Goal: Task Accomplishment & Management: Manage account settings

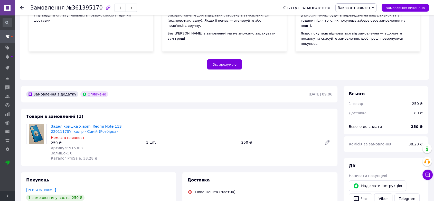
scroll to position [79, 0]
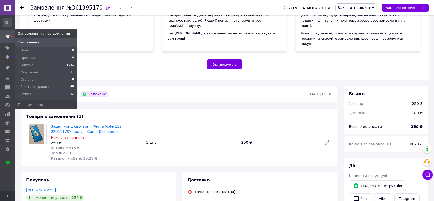
click at [10, 40] on span at bounding box center [7, 36] width 15 height 9
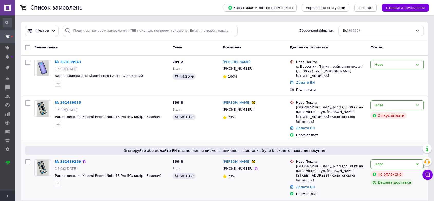
click at [69, 159] on link "№ 361639289" at bounding box center [68, 161] width 26 height 4
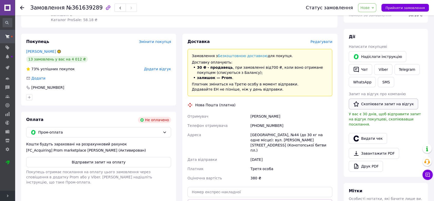
scroll to position [84, 0]
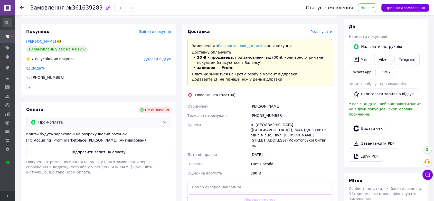
click at [76, 124] on span "Пром-оплата" at bounding box center [99, 122] width 122 height 6
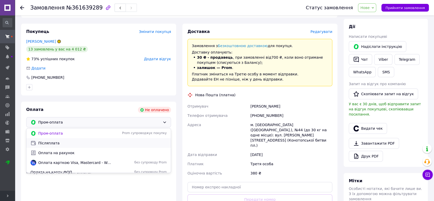
click at [51, 144] on span "Післяплата" at bounding box center [102, 142] width 128 height 5
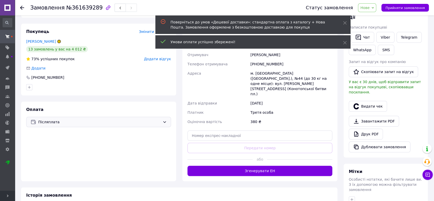
scroll to position [113, 0]
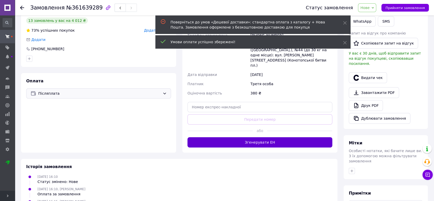
click at [251, 137] on button "Згенерувати ЕН" at bounding box center [260, 142] width 145 height 10
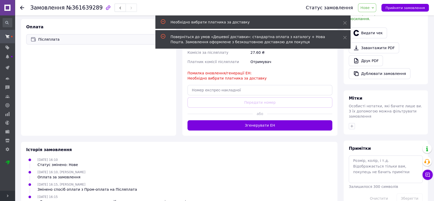
scroll to position [169, 0]
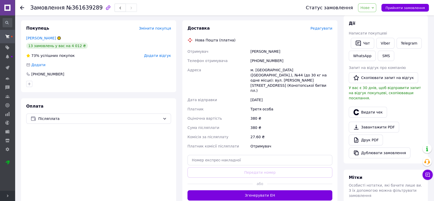
scroll to position [91, 0]
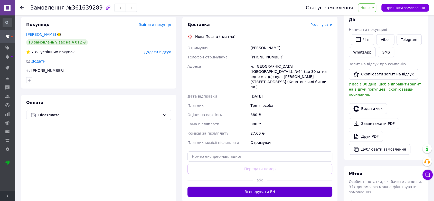
click at [269, 186] on button "Згенерувати ЕН" at bounding box center [260, 191] width 145 height 10
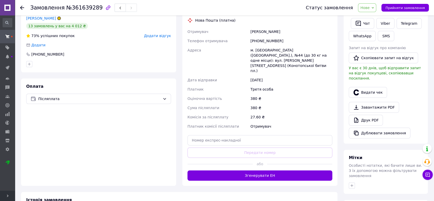
scroll to position [119, 0]
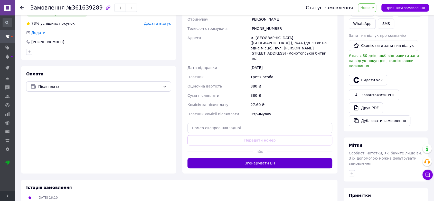
click at [252, 158] on button "Згенерувати ЕН" at bounding box center [260, 163] width 145 height 10
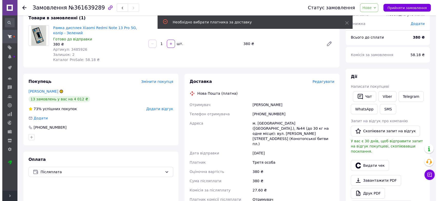
scroll to position [34, 0]
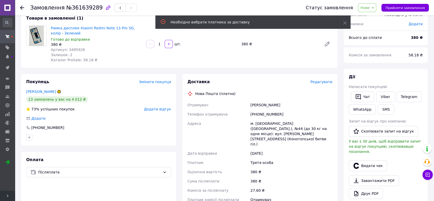
click at [321, 85] on div "Доставка Редагувати Нова Пошта (платна) Отримувач Вертіпорох Павло Телефон отри…" at bounding box center [260, 173] width 145 height 189
click at [321, 83] on span "Редагувати" at bounding box center [322, 82] width 22 height 4
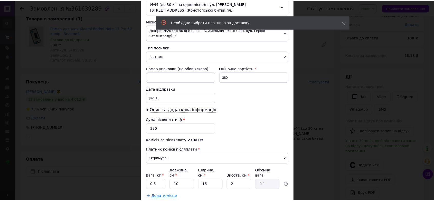
scroll to position [171, 0]
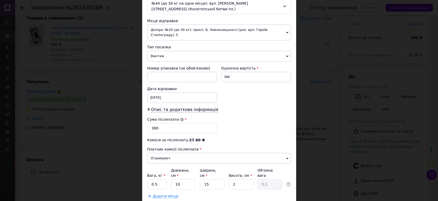
click at [181, 153] on span "Отримувач" at bounding box center [219, 158] width 144 height 11
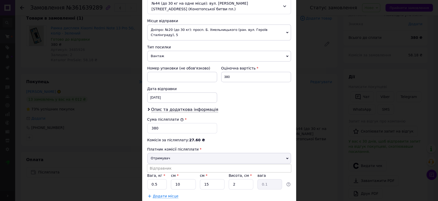
click at [165, 153] on span "Отримувач" at bounding box center [219, 158] width 144 height 11
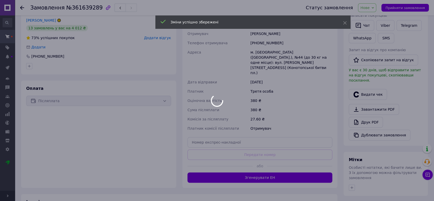
scroll to position [119, 0]
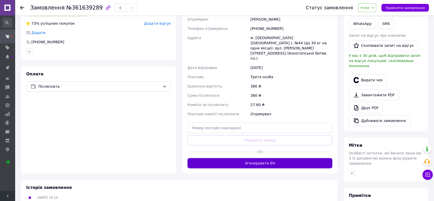
click at [258, 158] on button "Згенерувати ЕН" at bounding box center [260, 163] width 145 height 10
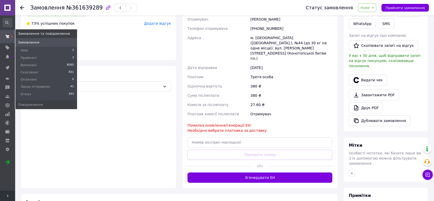
click at [10, 32] on span at bounding box center [7, 36] width 15 height 9
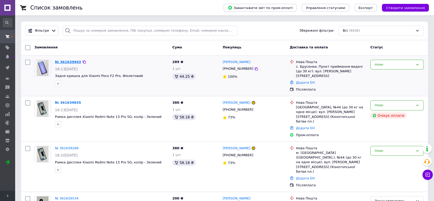
click at [65, 62] on link "№ 361639943" at bounding box center [68, 62] width 26 height 4
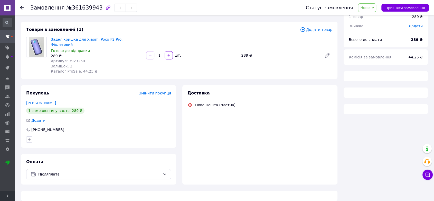
scroll to position [23, 0]
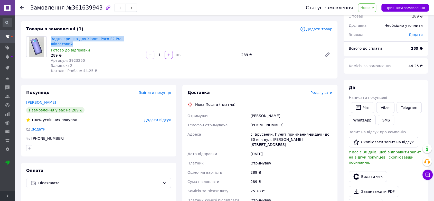
drag, startPoint x: 141, startPoint y: 41, endPoint x: 50, endPoint y: 39, distance: 91.5
click at [50, 39] on div "Задня кришка для Xiaomi Poco F2 Pro, Фіолетовий Готово до відправки 289 ₴ Артик…" at bounding box center [96, 54] width 95 height 39
copy link "Задня кришка для Xiaomi Poco F2 Pro, Фіолетовий"
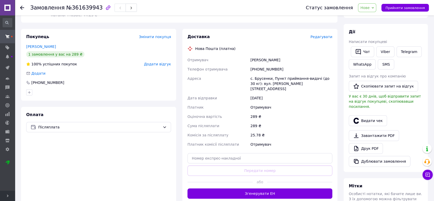
scroll to position [80, 0]
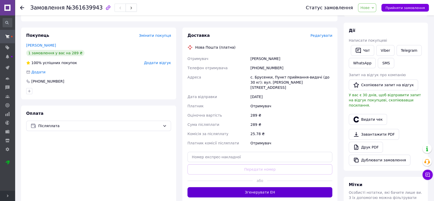
click at [254, 187] on button "Згенерувати ЕН" at bounding box center [260, 192] width 145 height 10
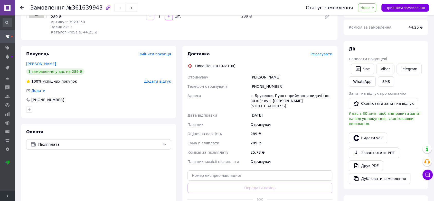
scroll to position [52, 0]
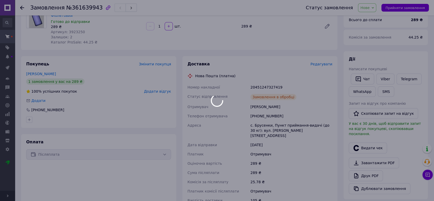
click at [264, 79] on div at bounding box center [217, 100] width 434 height 201
click at [264, 82] on div at bounding box center [217, 100] width 434 height 201
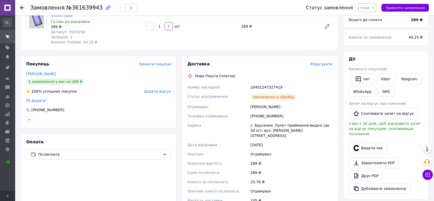
click at [264, 82] on div "20451247327419" at bounding box center [291, 86] width 84 height 9
copy div "20451247327419"
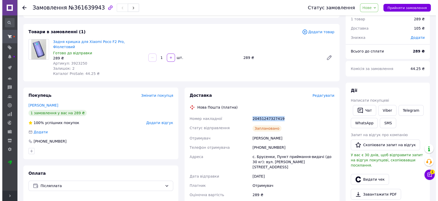
scroll to position [0, 0]
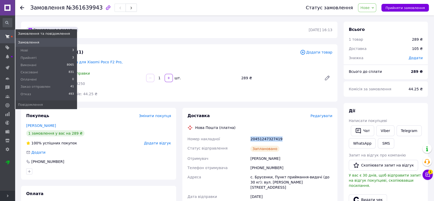
click at [7, 38] on icon at bounding box center [7, 36] width 4 height 4
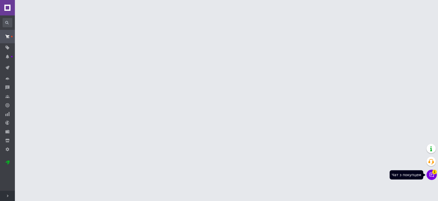
click at [433, 173] on icon at bounding box center [431, 174] width 5 height 5
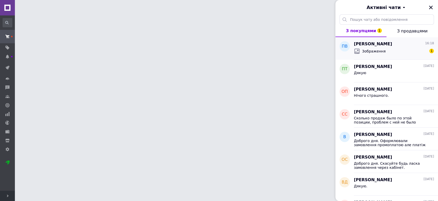
click at [366, 46] on span "[PERSON_NAME]" at bounding box center [373, 44] width 38 height 6
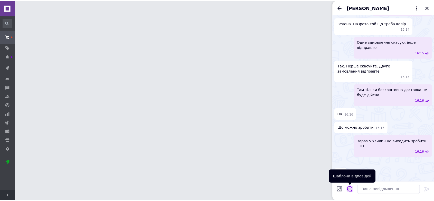
scroll to position [595, 0]
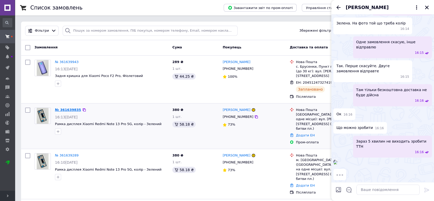
click at [68, 108] on link "№ 361639835" at bounding box center [68, 110] width 26 height 4
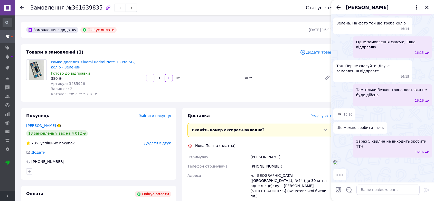
scroll to position [57, 0]
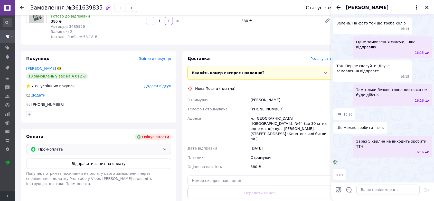
click at [61, 147] on span "Пром-оплата" at bounding box center [99, 149] width 122 height 6
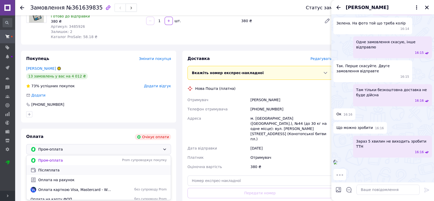
click at [54, 170] on span "Післяплата" at bounding box center [102, 169] width 128 height 5
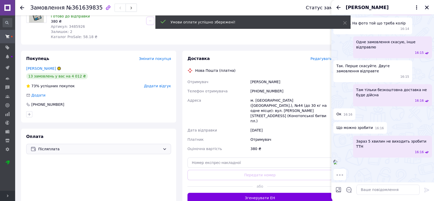
click at [427, 6] on icon "Закрити" at bounding box center [427, 7] width 5 height 5
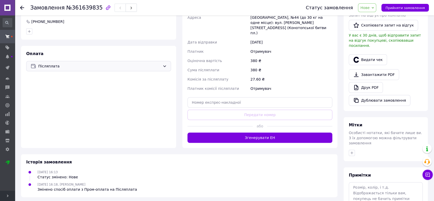
scroll to position [143, 0]
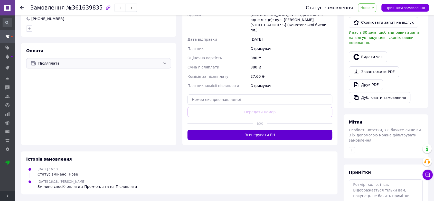
click at [274, 129] on button "Згенерувати ЕН" at bounding box center [260, 134] width 145 height 10
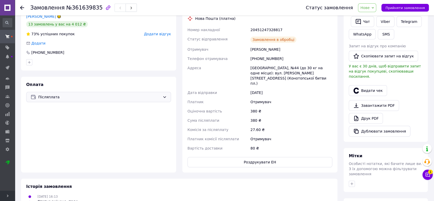
scroll to position [86, 0]
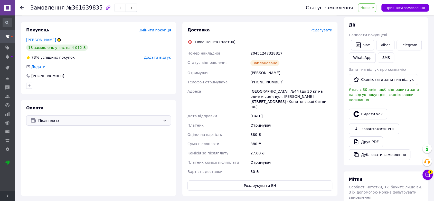
click at [266, 54] on div "20451247328817" at bounding box center [291, 53] width 84 height 9
copy div "20451247328817"
click at [370, 8] on span "Нове" at bounding box center [364, 8] width 9 height 4
click at [367, 17] on li "Прийнято" at bounding box center [375, 18] width 35 height 8
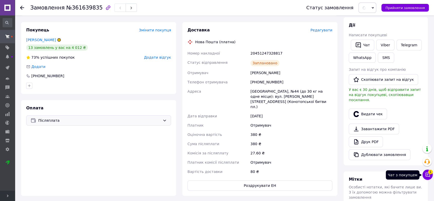
click at [428, 175] on icon at bounding box center [427, 174] width 5 height 5
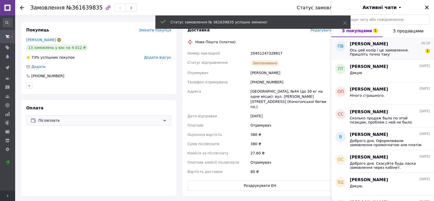
click at [385, 52] on span "Ось цей колір і це замовлення. Пришліть точно таку" at bounding box center [386, 52] width 73 height 8
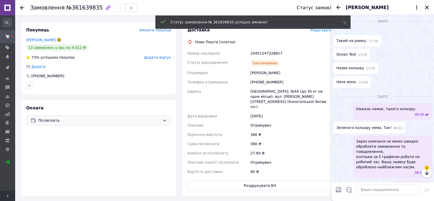
scroll to position [582, 0]
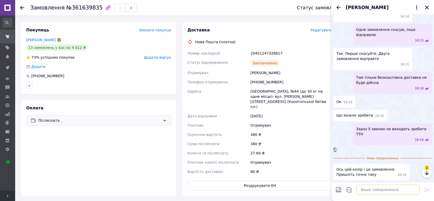
click at [376, 189] on textarea at bounding box center [388, 189] width 63 height 10
type textarea "J"
paste textarea "20451247328817"
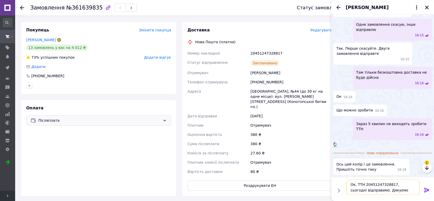
type textarea "Ок, ТТН 20451247328817, сьогодні відправимо. Дякуємо вам."
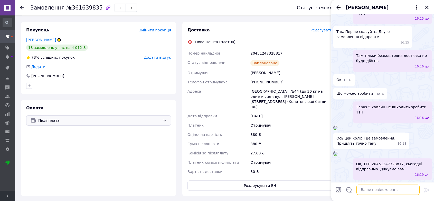
scroll to position [707, 0]
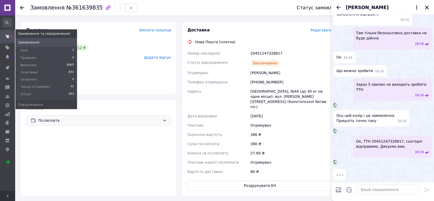
click at [5, 36] on span at bounding box center [7, 36] width 15 height 9
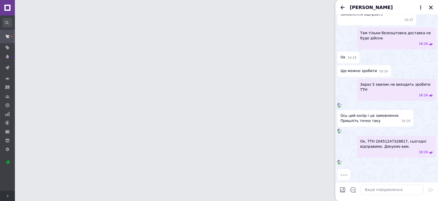
click at [429, 7] on icon "Закрити" at bounding box center [431, 7] width 5 height 5
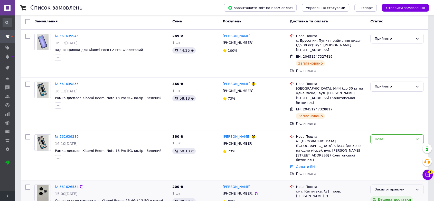
scroll to position [57, 0]
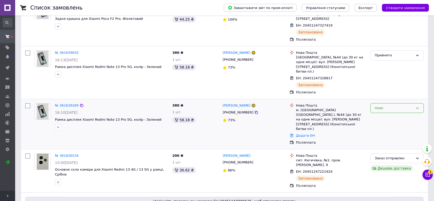
click at [391, 105] on div "Нове" at bounding box center [394, 107] width 39 height 5
click at [385, 133] on li "Скасовано" at bounding box center [397, 138] width 53 height 10
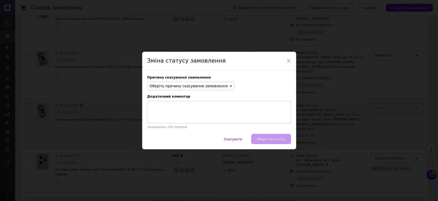
click at [179, 85] on span "Оберіть причину скасування замовлення" at bounding box center [189, 86] width 78 height 4
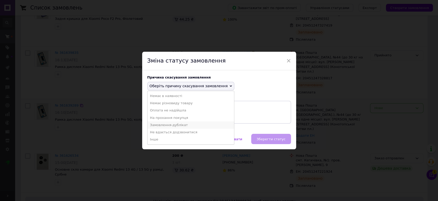
click at [166, 125] on li "Замовлення-дублікат" at bounding box center [191, 124] width 87 height 7
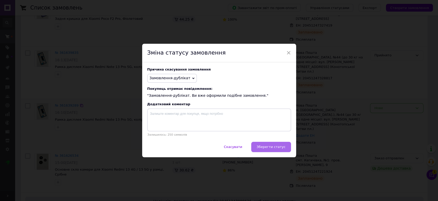
click at [273, 148] on span "Зберегти статус" at bounding box center [271, 147] width 29 height 4
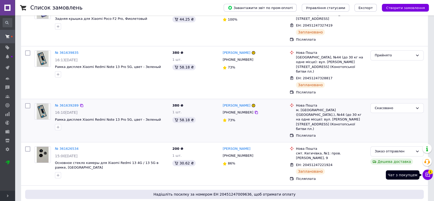
click at [426, 175] on icon at bounding box center [427, 174] width 5 height 5
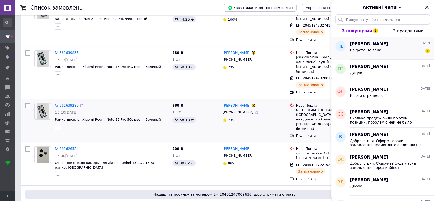
click at [380, 51] on div "На фото це вона 1" at bounding box center [390, 51] width 80 height 8
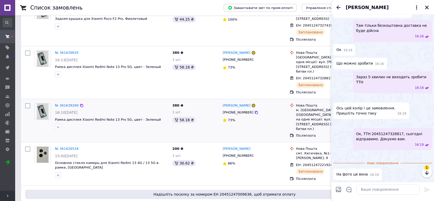
scroll to position [809, 0]
click at [373, 189] on textarea at bounding box center [388, 189] width 63 height 10
type textarea "так, точно така"
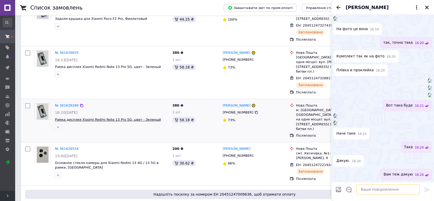
scroll to position [1305, 0]
click at [425, 6] on icon "Закрити" at bounding box center [427, 8] width 4 height 4
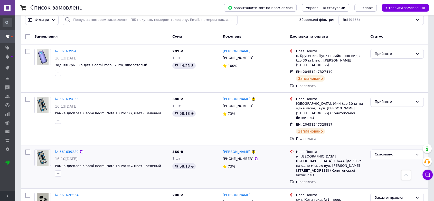
scroll to position [0, 0]
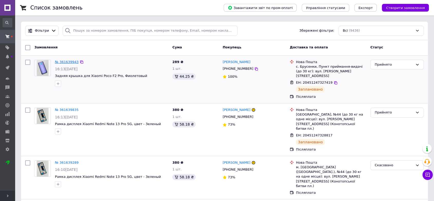
click at [63, 62] on link "№ 361639943" at bounding box center [67, 62] width 24 height 4
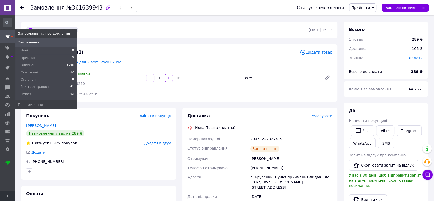
click at [10, 33] on span at bounding box center [7, 36] width 15 height 9
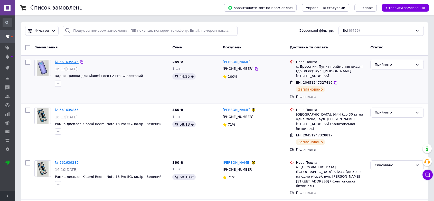
click at [61, 61] on link "№ 361639943" at bounding box center [67, 62] width 24 height 4
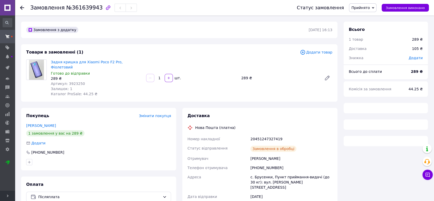
click at [74, 81] on span "Артикул: 3923250" at bounding box center [68, 83] width 34 height 4
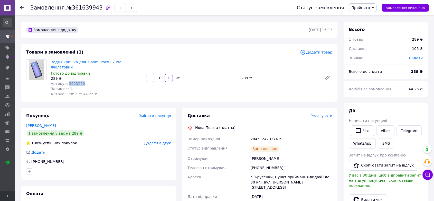
copy span "3923250"
drag, startPoint x: 137, startPoint y: 64, endPoint x: 50, endPoint y: 61, distance: 86.9
click at [50, 61] on div "Задня кришка для Xiaomi Poco F2 Pro, Фіолетовий Готово до відправки 289 ₴ Артик…" at bounding box center [96, 77] width 95 height 39
copy link "Задня кришка для Xiaomi Poco F2 Pro, Фіолетовий"
drag, startPoint x: 92, startPoint y: 8, endPoint x: 39, endPoint y: 4, distance: 53.9
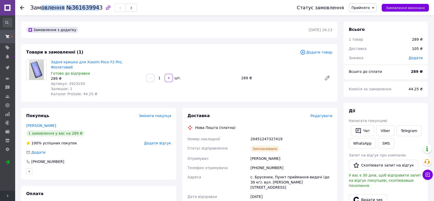
click at [39, 4] on div "Замовлення №361639943" at bounding box center [83, 7] width 107 height 9
drag, startPoint x: 31, startPoint y: 8, endPoint x: 93, endPoint y: 10, distance: 62.4
click at [93, 10] on h1 "Замовлення №361639943" at bounding box center [66, 8] width 72 height 6
copy h1 "Замовлення №361639943"
click at [262, 134] on div "20451247327419" at bounding box center [291, 138] width 84 height 9
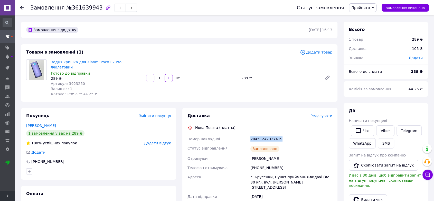
click at [262, 134] on div "20451247327419" at bounding box center [291, 138] width 84 height 9
copy div "20451247327419"
click at [369, 6] on span "Прийнято" at bounding box center [360, 8] width 18 height 4
click at [366, 42] on li "Заказ отправлен" at bounding box center [366, 41] width 35 height 8
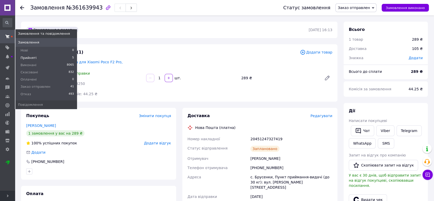
click at [25, 58] on span "Прийняті" at bounding box center [29, 57] width 16 height 5
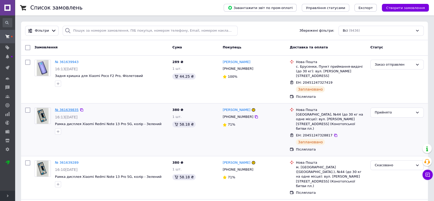
click at [61, 108] on link "№ 361639835" at bounding box center [67, 110] width 24 height 4
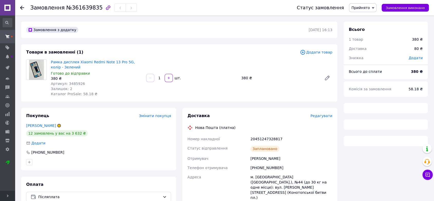
click at [70, 82] on span "Артикул: 3485926" at bounding box center [68, 83] width 34 height 4
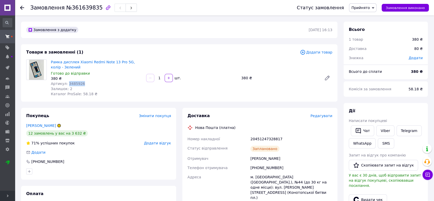
click at [70, 82] on span "Артикул: 3485926" at bounding box center [68, 83] width 34 height 4
copy span "3485926"
drag, startPoint x: 69, startPoint y: 70, endPoint x: 51, endPoint y: 65, distance: 18.1
click at [51, 65] on div "Рамка дисплея Xiaomi Redmi Note 13 Pro 5G, колір - Зелений Готово до відправки …" at bounding box center [96, 77] width 95 height 39
click at [72, 65] on span "Рамка дисплея Xiaomi Redmi Note 13 Pro 5G, колір - Зелений" at bounding box center [96, 64] width 91 height 10
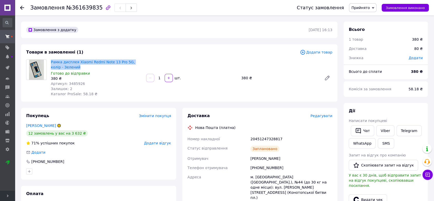
drag, startPoint x: 57, startPoint y: 65, endPoint x: 49, endPoint y: 62, distance: 8.7
click at [49, 62] on div "Рамка дисплея Xiaomi Redmi Note 13 Pro 5G, колір - Зелений Готово до відправки …" at bounding box center [96, 77] width 95 height 39
copy link "Рамка дисплея Xiaomi Redmi Note 13 Pro 5G, колір - Зелений"
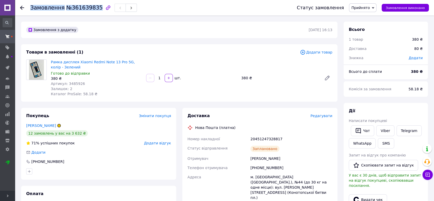
copy h1 "Замовлення №361639835"
drag, startPoint x: 92, startPoint y: 8, endPoint x: 29, endPoint y: 10, distance: 63.7
click at [29, 10] on div "Замовлення №361639835 Статус замовлення Прийнято Виконано Скасовано Оплачено За…" at bounding box center [224, 7] width 409 height 15
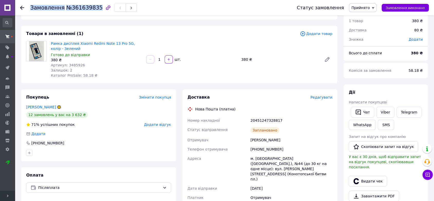
scroll to position [29, 0]
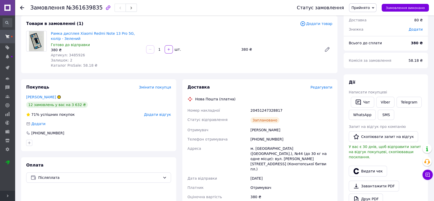
click at [273, 107] on div "20451247328817" at bounding box center [291, 110] width 84 height 9
click at [273, 110] on div "20451247328817" at bounding box center [291, 110] width 84 height 9
click at [370, 10] on span "Прийнято" at bounding box center [362, 7] width 27 height 9
click at [373, 41] on li "Заказ отправлен" at bounding box center [366, 41] width 35 height 8
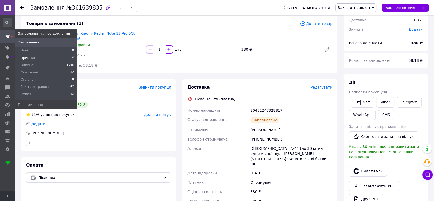
click at [29, 58] on span "Прийняті" at bounding box center [29, 57] width 16 height 5
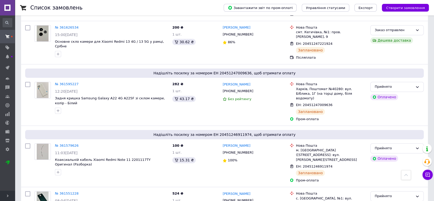
scroll to position [200, 0]
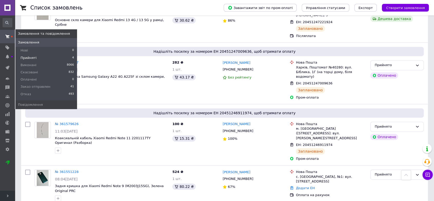
click at [35, 57] on li "Прийняті 4" at bounding box center [46, 57] width 62 height 7
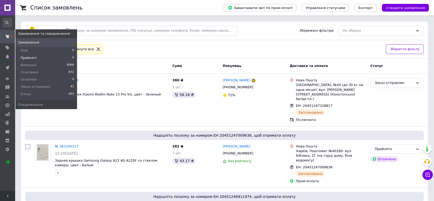
click at [28, 58] on span "Прийняті" at bounding box center [29, 57] width 16 height 5
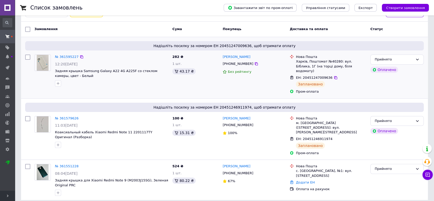
scroll to position [37, 0]
click at [29, 116] on input "checkbox" at bounding box center [27, 118] width 5 height 5
checkbox input "true"
click at [28, 57] on input "checkbox" at bounding box center [27, 56] width 5 height 5
checkbox input "true"
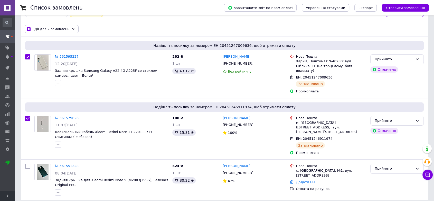
click at [58, 31] on span "Дії для 2 замовлень" at bounding box center [51, 29] width 35 height 5
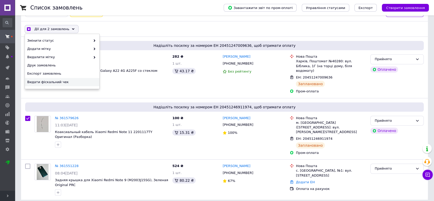
click at [57, 81] on span "Видати фіскальний чек" at bounding box center [61, 82] width 69 height 5
checkbox input "true"
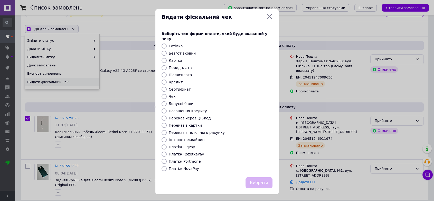
scroll to position [32, 0]
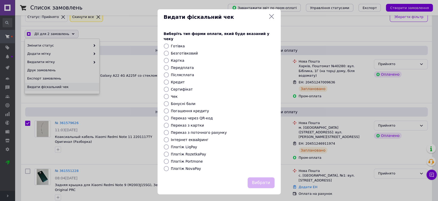
click at [174, 152] on label "Платіж RozetkaPay" at bounding box center [188, 154] width 35 height 4
click at [169, 151] on input "Платіж RozetkaPay" at bounding box center [166, 153] width 5 height 5
radio input "true"
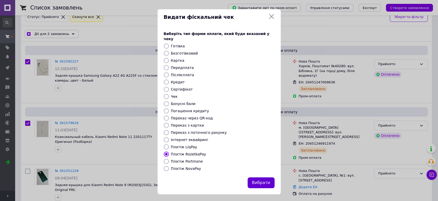
click at [260, 177] on button "Вибрати" at bounding box center [261, 182] width 27 height 11
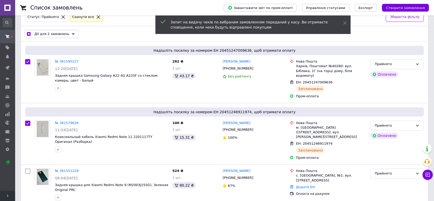
click at [65, 34] on div "Дії для 2 замовлень" at bounding box center [52, 34] width 54 height 8
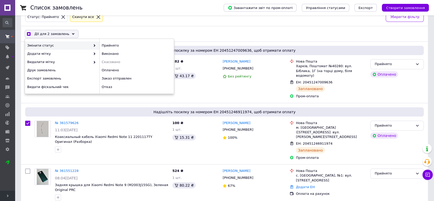
checkbox input "true"
click at [121, 78] on div "Заказ отправлен" at bounding box center [136, 78] width 74 height 8
checkbox input "false"
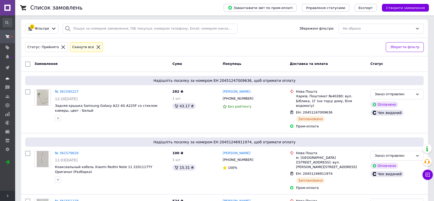
scroll to position [0, 0]
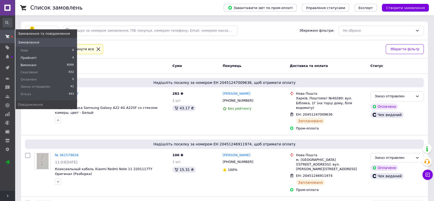
click at [27, 65] on span "Виконані" at bounding box center [29, 65] width 16 height 5
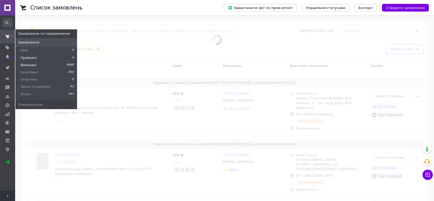
click at [29, 58] on span "Прийняті" at bounding box center [29, 57] width 16 height 5
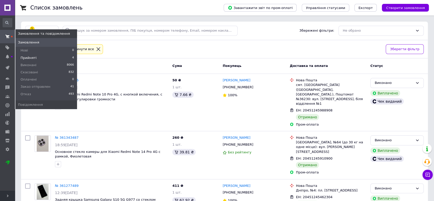
click at [9, 33] on span at bounding box center [7, 36] width 15 height 9
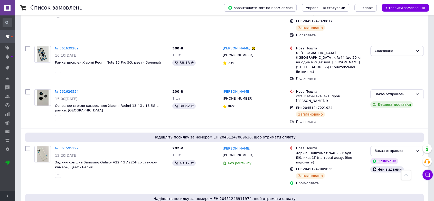
scroll to position [143, 0]
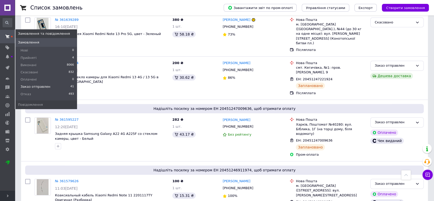
click at [41, 87] on span "Заказ отправлен" at bounding box center [36, 86] width 30 height 5
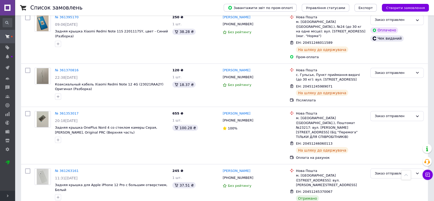
scroll to position [942, 0]
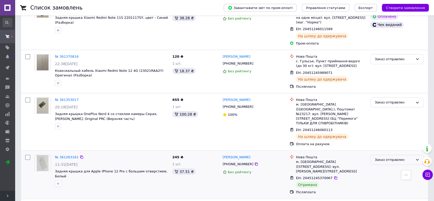
click at [389, 154] on div "Заказ отправлен" at bounding box center [396, 159] width 53 height 10
click at [376, 175] on li "Виконано" at bounding box center [397, 180] width 53 height 10
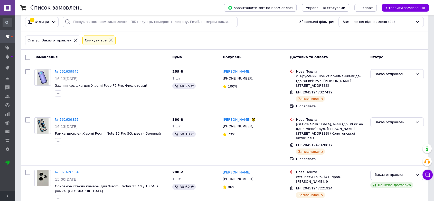
scroll to position [0, 0]
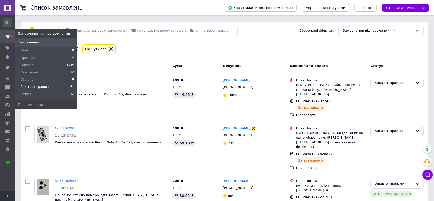
click at [6, 36] on icon at bounding box center [7, 36] width 4 height 4
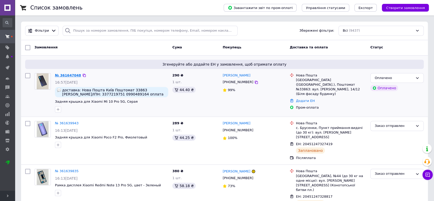
click at [64, 73] on link "№ 361647048" at bounding box center [68, 75] width 26 height 4
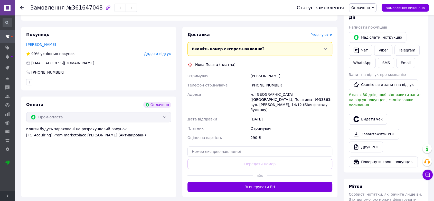
scroll to position [228, 0]
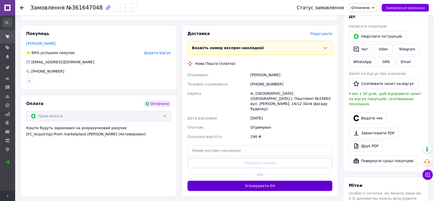
click at [223, 180] on button "Згенерувати ЕН" at bounding box center [260, 185] width 145 height 10
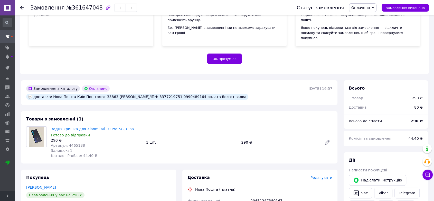
scroll to position [86, 0]
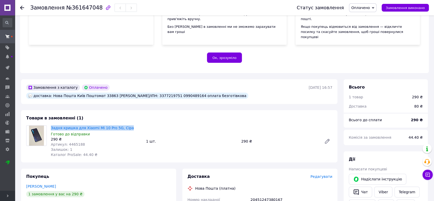
drag, startPoint x: 128, startPoint y: 117, endPoint x: 50, endPoint y: 117, distance: 78.3
click at [50, 124] on div "Задня кришка для Xiaomi Mi 10 Pro 5G, Сіра Готово до відправки 290 ₴ Артикул: 4…" at bounding box center [96, 141] width 95 height 34
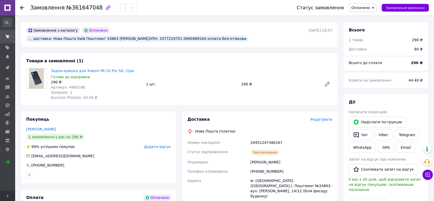
click at [264, 138] on div "20451247380167" at bounding box center [291, 142] width 84 height 9
click at [212, 35] on div "доставка: Нова Пошта Київ Поштомат 33863 [PERSON_NAME]/ІПН: 3377219751 09904891…" at bounding box center [137, 38] width 222 height 6
click at [193, 35] on div "доставка: Нова Пошта Київ Поштомат 33863 [PERSON_NAME]/ІПН: 3377219751 09904891…" at bounding box center [137, 38] width 222 height 6
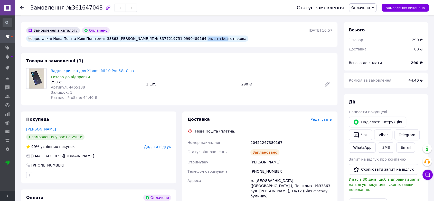
click at [193, 35] on div "доставка: Нова Пошта Київ Поштомат 33863 [PERSON_NAME]/ІПН: 3377219751 09904891…" at bounding box center [137, 38] width 222 height 6
click at [121, 35] on div "доставка: Нова Пошта Київ Поштомат 33863 [PERSON_NAME]/ІПН: 3377219751 09904891…" at bounding box center [137, 38] width 222 height 6
click at [74, 35] on div "доставка: Нова Пошта Київ Поштомат 33863 [PERSON_NAME]/ІПН: 3377219751 09904891…" at bounding box center [137, 38] width 222 height 6
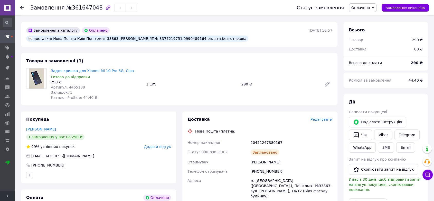
click at [104, 35] on div "доставка: Нова Пошта Київ Поштомат 33863 [PERSON_NAME]/ІПН: 3377219751 09904891…" at bounding box center [137, 38] width 222 height 6
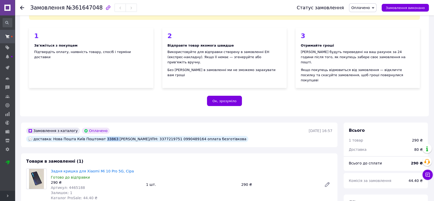
scroll to position [51, 0]
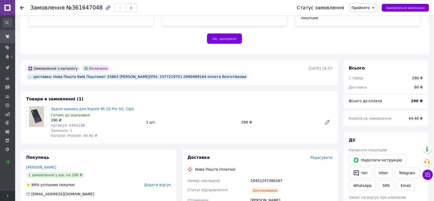
scroll to position [119, 0]
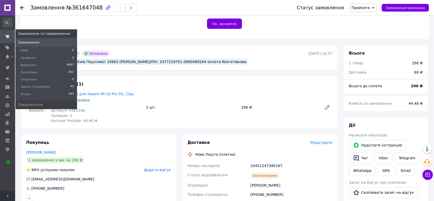
click at [5, 34] on span at bounding box center [7, 36] width 15 height 9
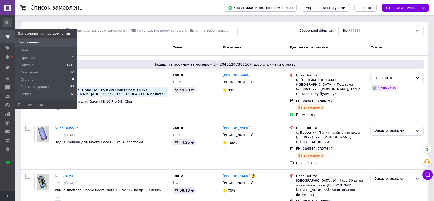
click at [8, 33] on span at bounding box center [7, 36] width 15 height 9
click at [30, 50] on li "Нові 1" at bounding box center [46, 50] width 62 height 7
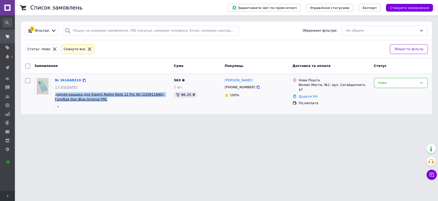
drag, startPoint x: 88, startPoint y: 99, endPoint x: 56, endPoint y: 94, distance: 32.9
click at [56, 94] on span "Задняя крышка для Xiaomi Redmi Note 12 Pro 4G (2209116AG), Голубая Star Blue Or…" at bounding box center [112, 97] width 115 height 10
click at [67, 82] on link "№ 361648310" at bounding box center [68, 80] width 26 height 4
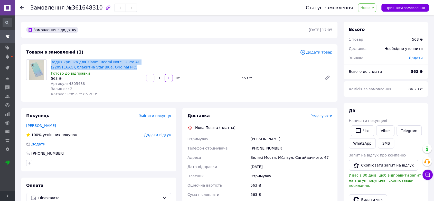
copy link "Задня кришка для Xiaomi Redmi Note 12 Pro 4G (2209116AG), блакитна Star Blue, O…"
drag, startPoint x: 128, startPoint y: 65, endPoint x: 50, endPoint y: 62, distance: 78.4
click at [50, 62] on div "Задня кришка для Xiaomi Redmi Note 12 Pro 4G (2209116AG), блакитна Star Blue, O…" at bounding box center [96, 77] width 95 height 39
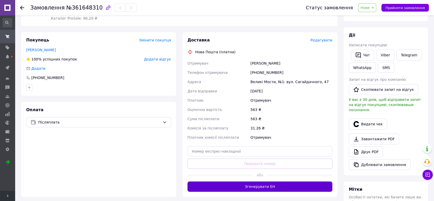
scroll to position [86, 0]
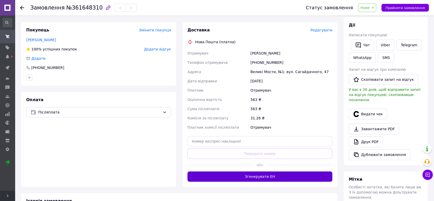
click at [267, 174] on button "Згенерувати ЕН" at bounding box center [260, 176] width 145 height 10
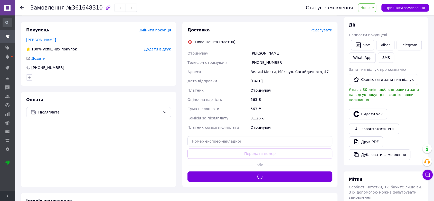
scroll to position [29, 0]
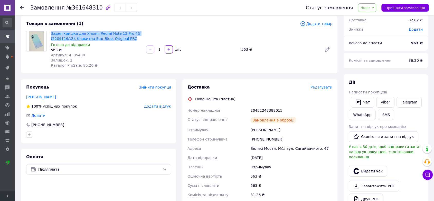
click at [263, 109] on div "20451247388015" at bounding box center [291, 110] width 84 height 9
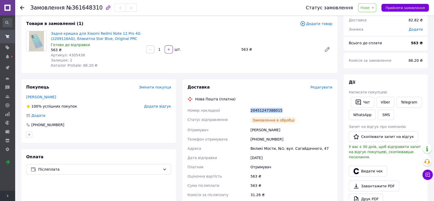
click at [263, 109] on div "20451247388015" at bounding box center [291, 110] width 84 height 9
copy div "20451247388015"
click at [70, 53] on span "Артикул: 4305438" at bounding box center [68, 55] width 34 height 4
copy span "4305438"
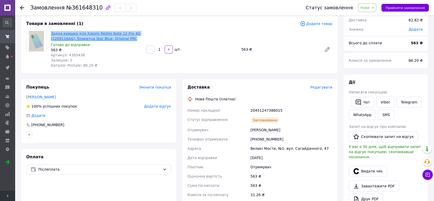
drag, startPoint x: 129, startPoint y: 38, endPoint x: 51, endPoint y: 33, distance: 78.3
click at [51, 33] on span "Задня кришка для Xiaomi Redmi Note 12 Pro 4G (2209116AG), блакитна Star Blue, O…" at bounding box center [96, 36] width 91 height 10
copy link "Задня кришка для Xiaomi Redmi Note 12 Pro 4G (2209116AG), блакитна Star Blue, O…"
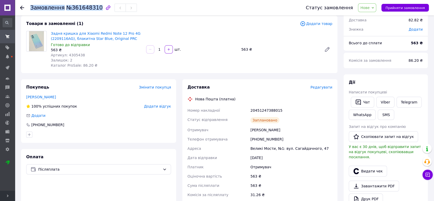
drag, startPoint x: 93, startPoint y: 6, endPoint x: 31, endPoint y: 5, distance: 61.9
click at [31, 5] on h1 "Замовлення №361648310" at bounding box center [66, 8] width 72 height 6
copy h1 "Замовлення №361648310"
click at [261, 109] on div "20451247388015" at bounding box center [291, 110] width 84 height 9
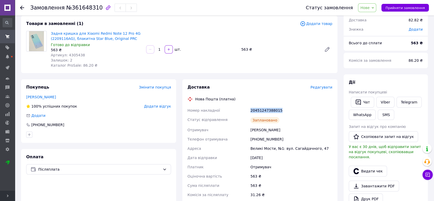
copy div "20451247388015"
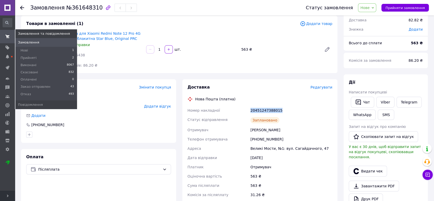
click at [7, 36] on use at bounding box center [7, 36] width 4 height 3
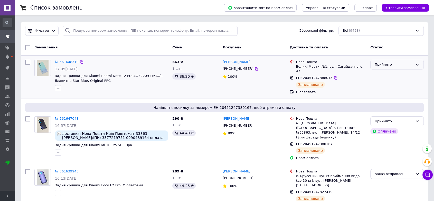
click at [387, 65] on div "Прийнято" at bounding box center [394, 64] width 39 height 5
click at [382, 104] on li "Заказ отправлен" at bounding box center [397, 104] width 53 height 10
click at [65, 116] on link "№ 361647048" at bounding box center [67, 118] width 24 height 4
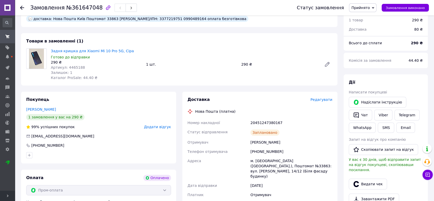
scroll to position [171, 0]
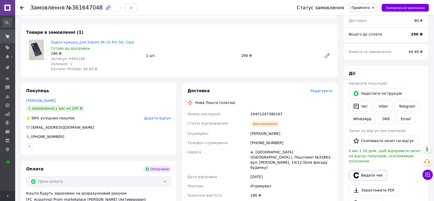
click at [372, 170] on button "Видати чек" at bounding box center [368, 175] width 38 height 11
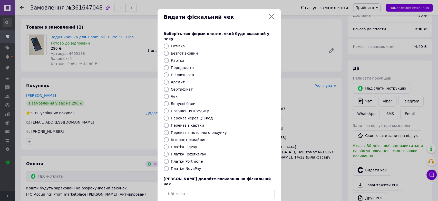
drag, startPoint x: 183, startPoint y: 148, endPoint x: 185, endPoint y: 149, distance: 3.0
click at [183, 152] on label "Платіж RozetkaPay" at bounding box center [188, 154] width 35 height 4
click at [169, 151] on input "Платіж RozetkaPay" at bounding box center [166, 153] width 5 height 5
radio input "true"
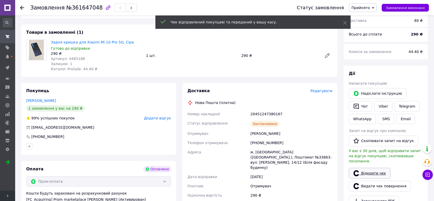
click at [368, 167] on link "Відкрити чек" at bounding box center [370, 172] width 42 height 11
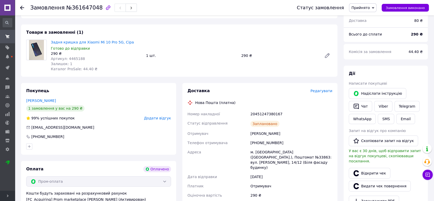
click at [362, 9] on span "Прийнято" at bounding box center [360, 8] width 18 height 4
click at [369, 40] on li "Заказ отправлен" at bounding box center [366, 41] width 35 height 8
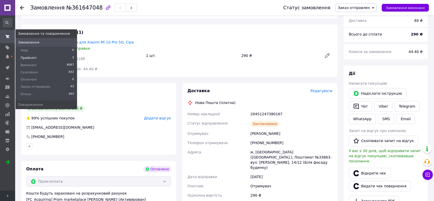
click at [26, 59] on span "Прийняті" at bounding box center [29, 57] width 16 height 5
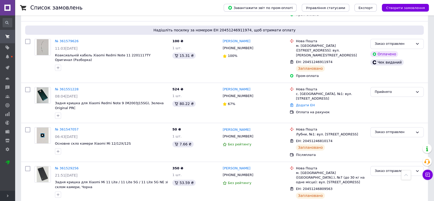
scroll to position [399, 0]
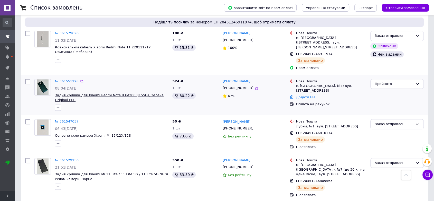
click at [104, 93] on span "Задня кришка для Xiaomi Redmi Note 9 (M2003J15SG), Зелена Original PRC" at bounding box center [109, 97] width 109 height 9
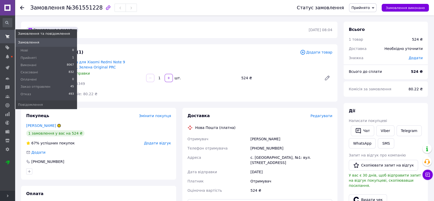
click at [7, 40] on span at bounding box center [7, 36] width 15 height 9
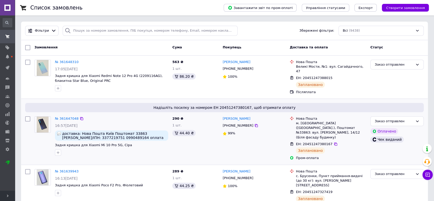
click at [41, 99] on div "Надішліть посилку за номером ЕН 20451247380167, щоб отримати оплату № 361647048…" at bounding box center [224, 132] width 407 height 66
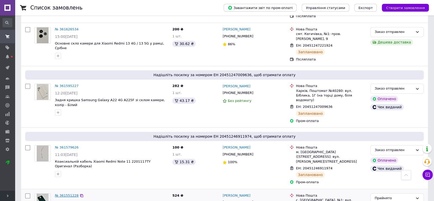
click at [67, 193] on link "№ 361551228" at bounding box center [67, 195] width 24 height 4
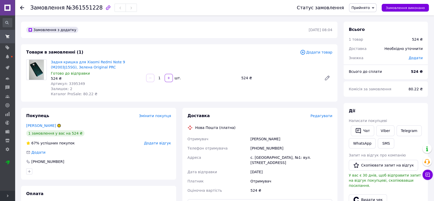
click at [76, 82] on span "Артикул: 3395349" at bounding box center [68, 83] width 34 height 4
copy span "3395349"
drag, startPoint x: 86, startPoint y: 68, endPoint x: 49, endPoint y: 61, distance: 37.8
click at [49, 61] on div "Задня кришка для Xiaomi Redmi Note 9 (M2003J15SG), Зелена Original PRC Готово д…" at bounding box center [96, 77] width 95 height 39
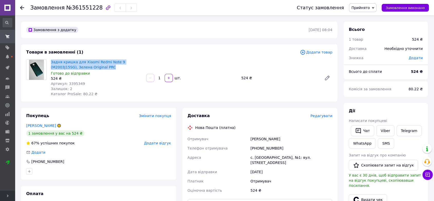
copy link "Задня кришка для Xiaomi Redmi Note 9 (M2003J15SG), Зелена Original PRC"
